Goal: Browse casually

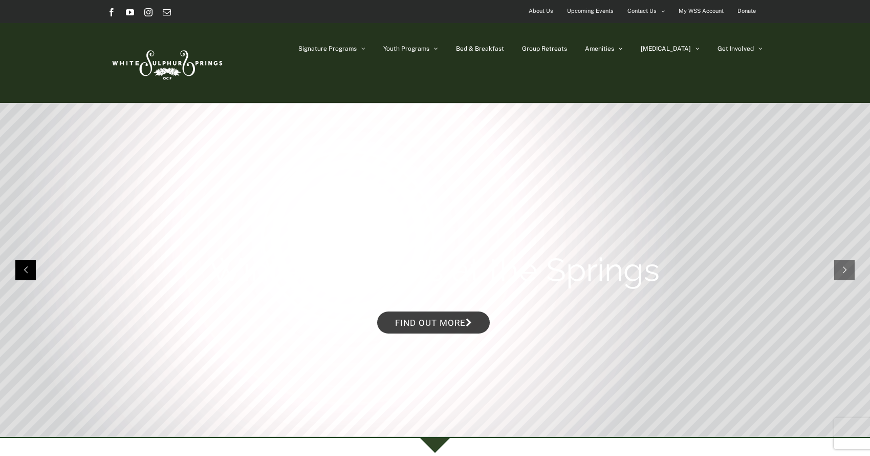
click at [26, 272] on rs-arrow at bounding box center [25, 270] width 20 height 20
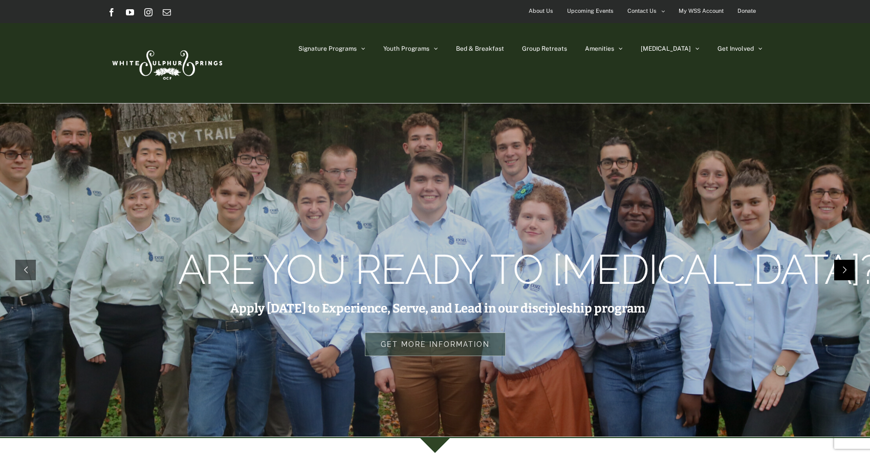
click at [846, 263] on rs-arrow at bounding box center [844, 270] width 20 height 20
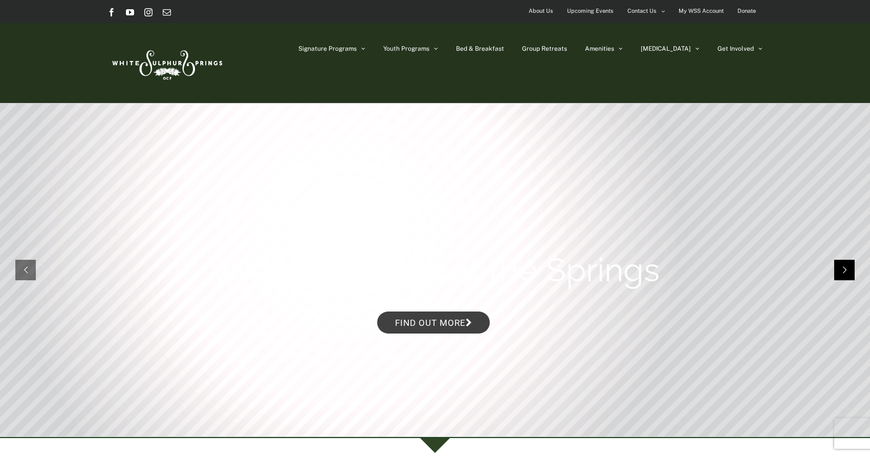
click at [845, 262] on rs-arrow at bounding box center [844, 270] width 20 height 20
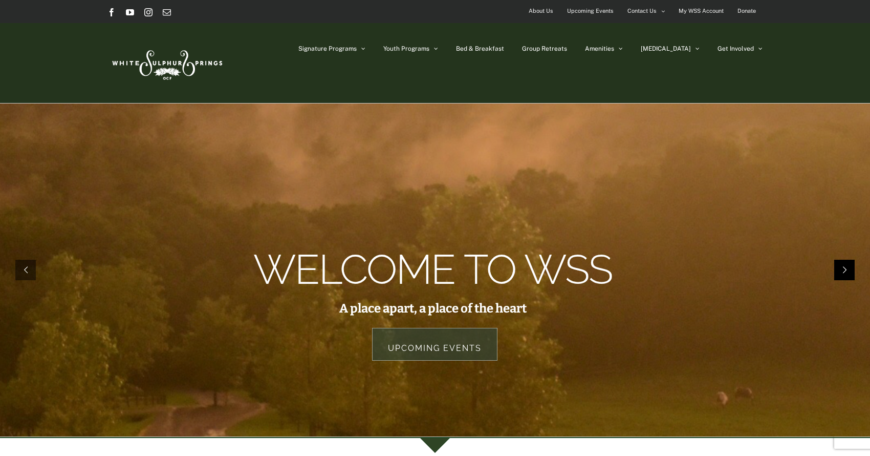
click at [846, 261] on rs-arrow at bounding box center [844, 270] width 20 height 20
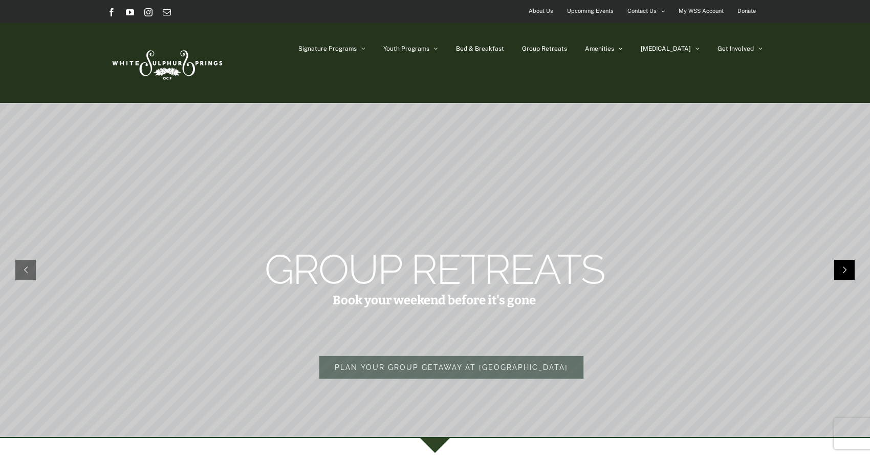
click at [847, 266] on rs-arrow at bounding box center [844, 270] width 20 height 20
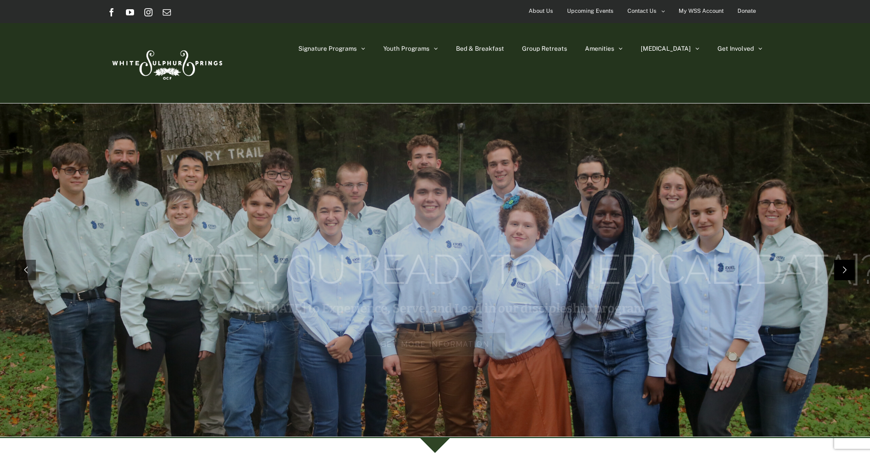
click at [845, 267] on rs-arrow at bounding box center [844, 270] width 20 height 20
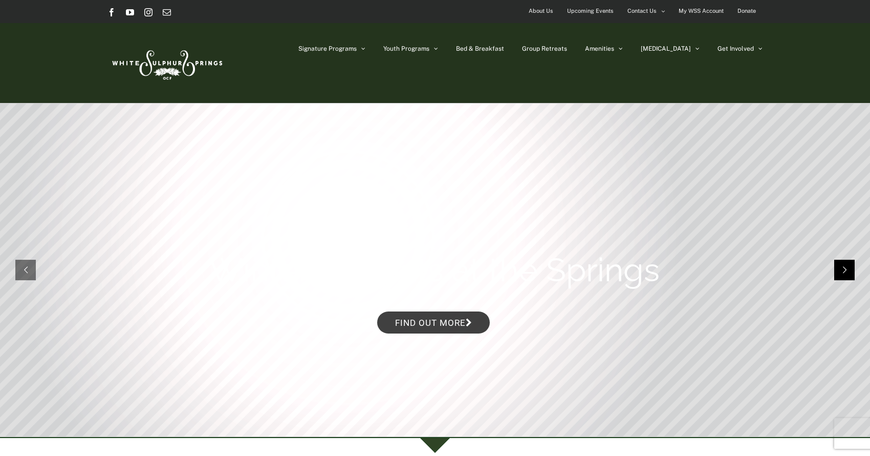
click at [844, 267] on rs-arrow at bounding box center [844, 270] width 20 height 20
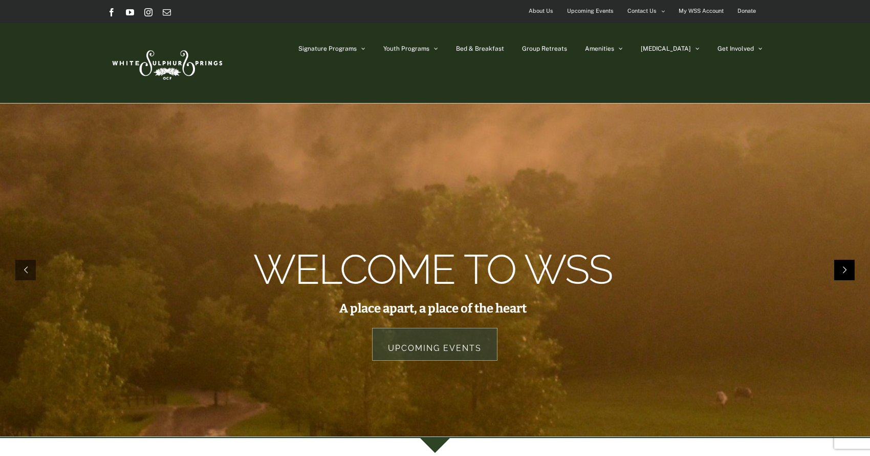
click at [843, 267] on rs-arrow at bounding box center [844, 270] width 20 height 20
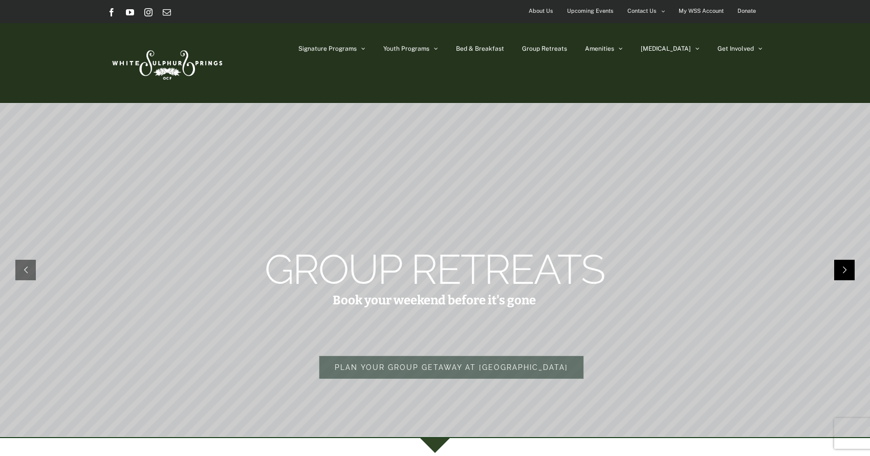
click at [843, 267] on rs-arrow at bounding box center [844, 270] width 20 height 20
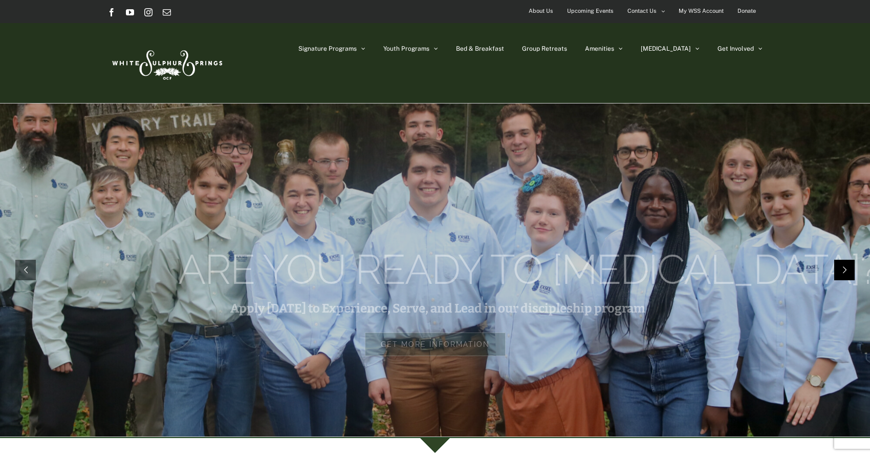
click at [843, 267] on rs-arrow at bounding box center [844, 270] width 20 height 20
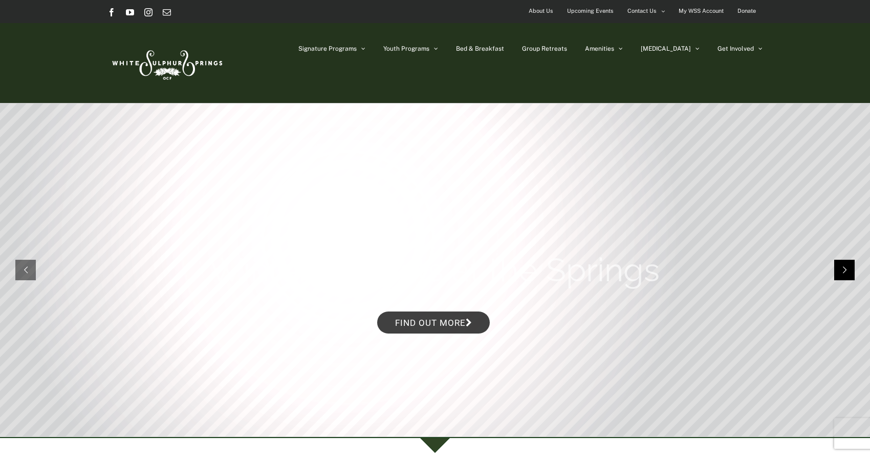
click at [843, 267] on rs-arrow at bounding box center [844, 270] width 20 height 20
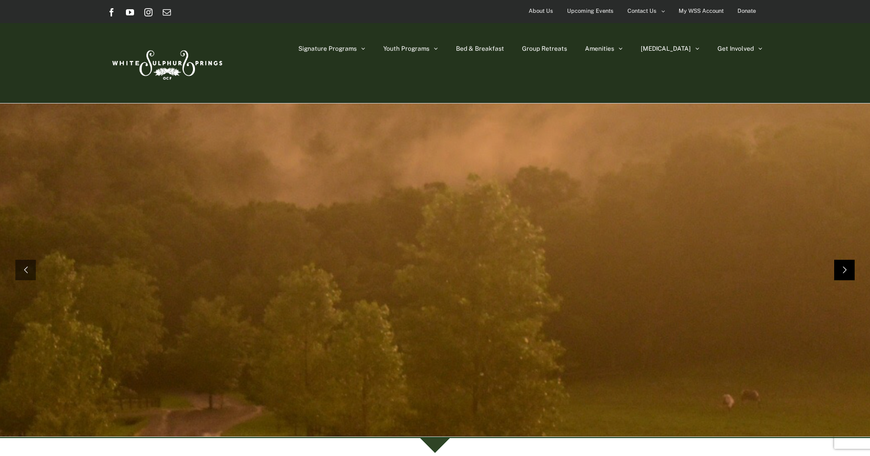
click at [843, 267] on rs-arrow at bounding box center [844, 270] width 20 height 20
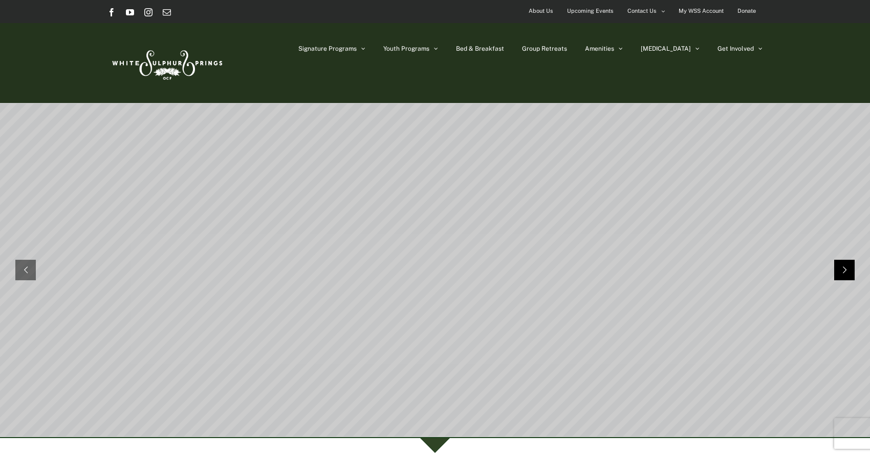
click at [843, 267] on rs-arrow at bounding box center [844, 270] width 20 height 20
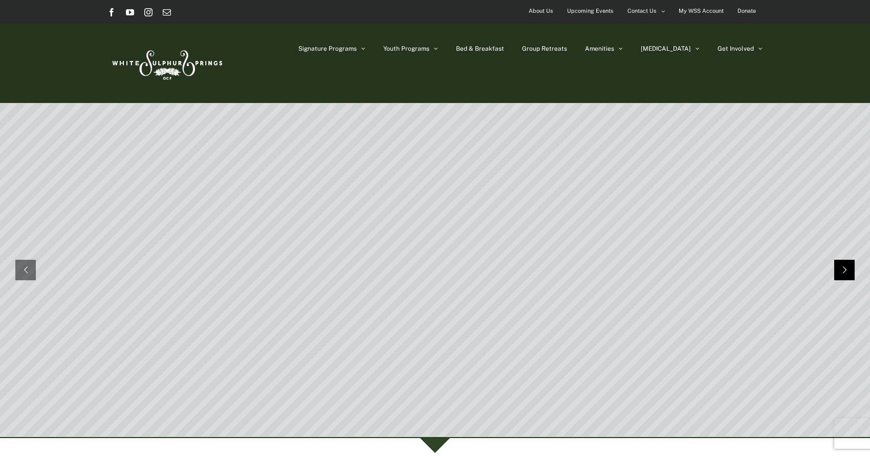
click at [843, 267] on rs-arrow at bounding box center [844, 270] width 20 height 20
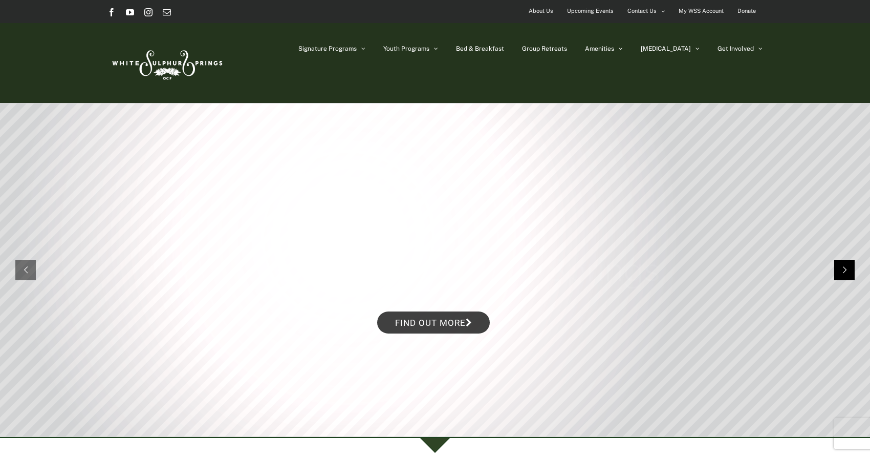
click at [843, 267] on rs-arrow at bounding box center [844, 270] width 20 height 20
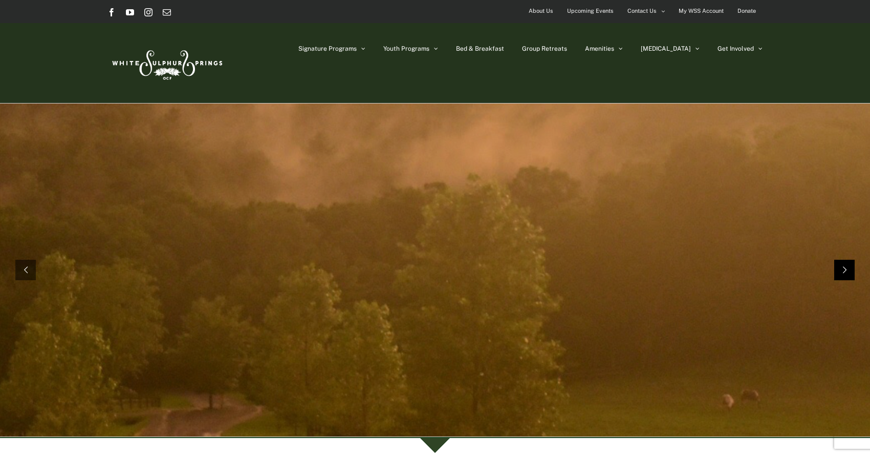
click at [843, 267] on rs-arrow at bounding box center [844, 270] width 20 height 20
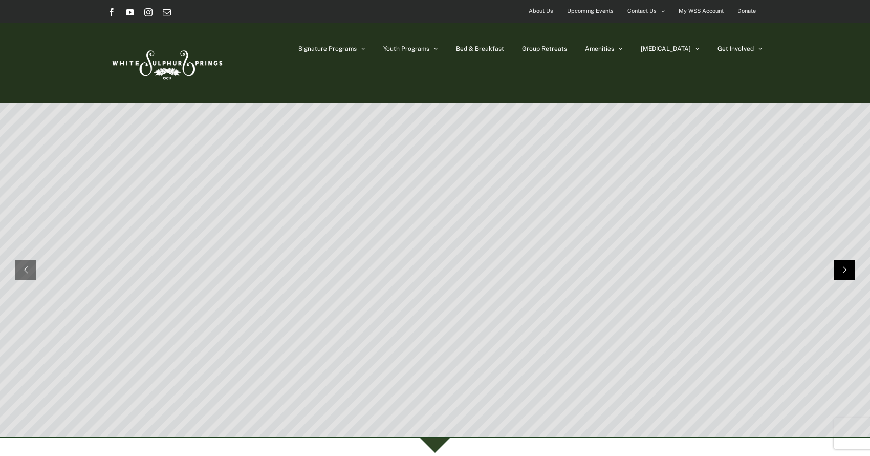
click at [843, 267] on rs-arrow at bounding box center [844, 270] width 20 height 20
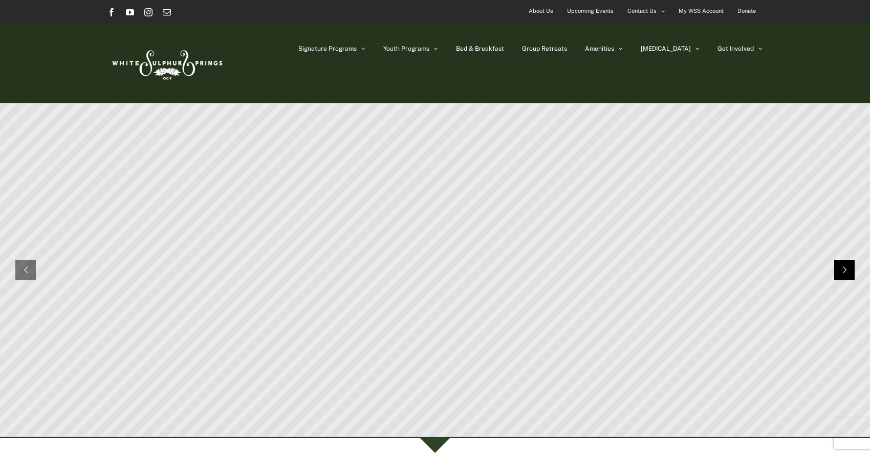
click at [843, 267] on rs-arrow at bounding box center [844, 270] width 20 height 20
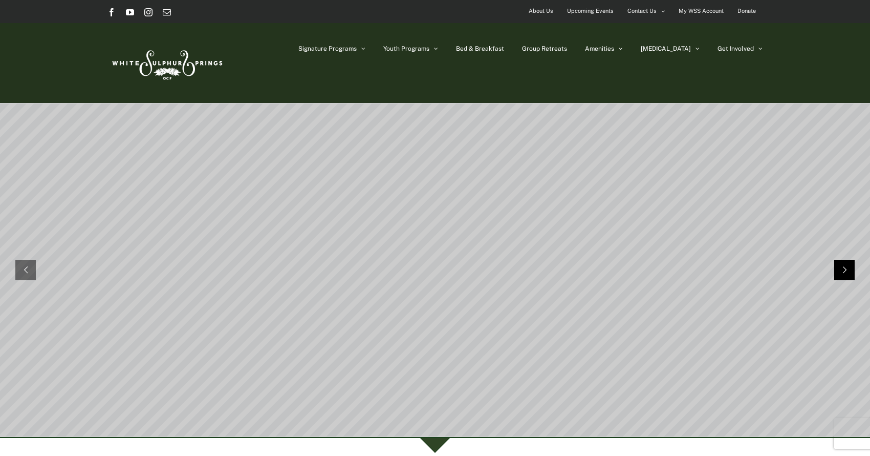
click at [843, 267] on rs-arrow at bounding box center [844, 270] width 20 height 20
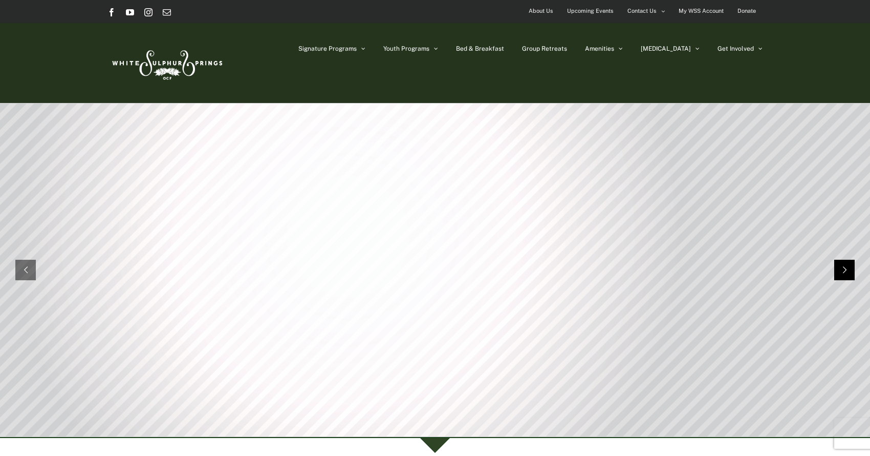
click at [843, 267] on rs-arrow at bounding box center [844, 270] width 20 height 20
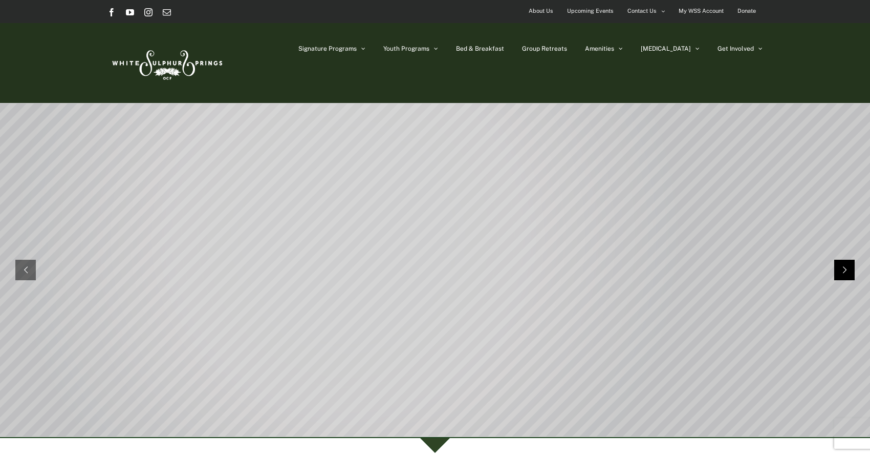
click at [843, 267] on rs-arrow at bounding box center [844, 270] width 20 height 20
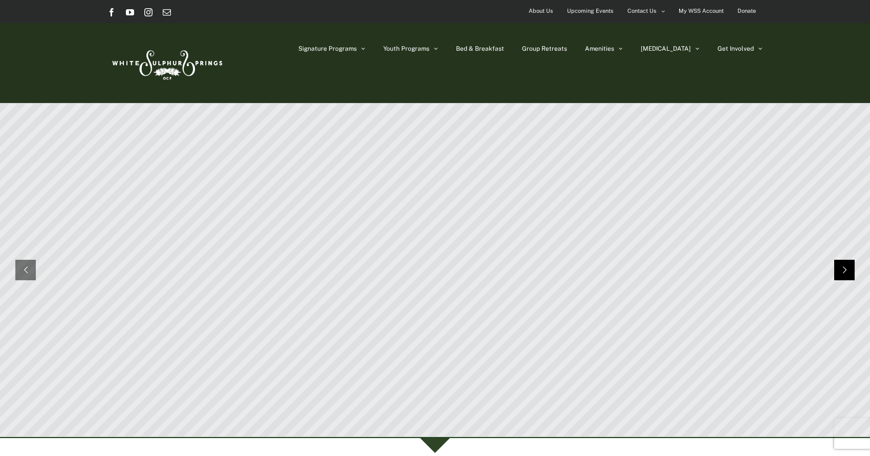
click at [843, 267] on rs-arrow at bounding box center [844, 270] width 20 height 20
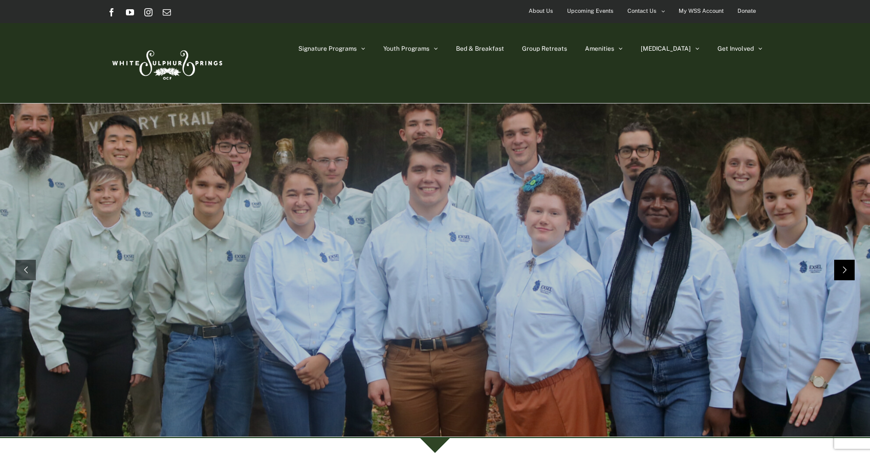
click at [843, 267] on rs-arrow at bounding box center [844, 270] width 20 height 20
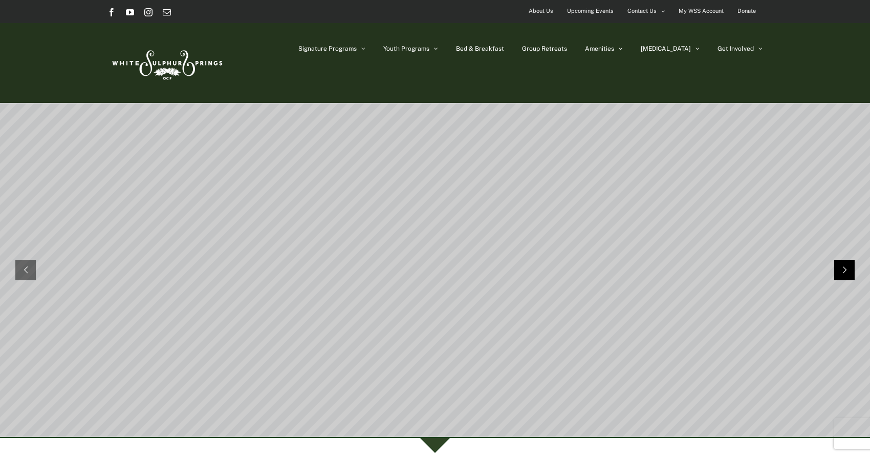
click at [843, 267] on rs-arrow at bounding box center [844, 270] width 20 height 20
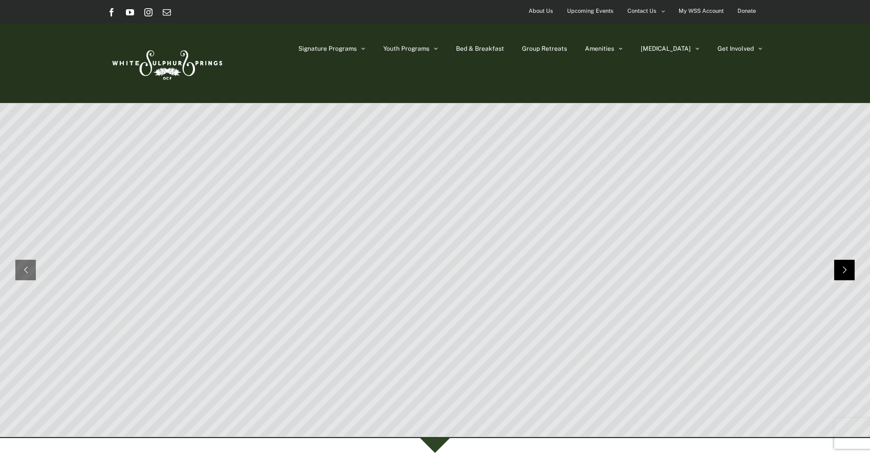
click at [843, 267] on rs-arrow at bounding box center [844, 270] width 20 height 20
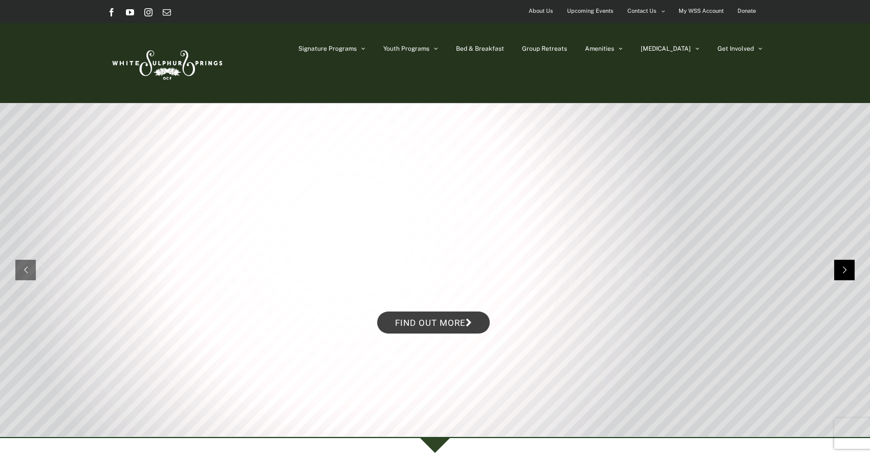
click at [843, 267] on rs-arrow at bounding box center [844, 270] width 20 height 20
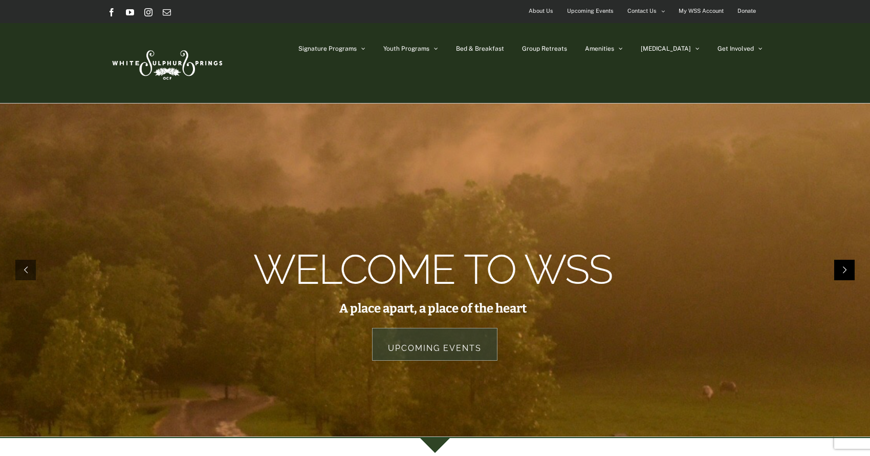
click at [847, 272] on rs-arrow at bounding box center [844, 270] width 20 height 20
